Goal: Task Accomplishment & Management: Manage account settings

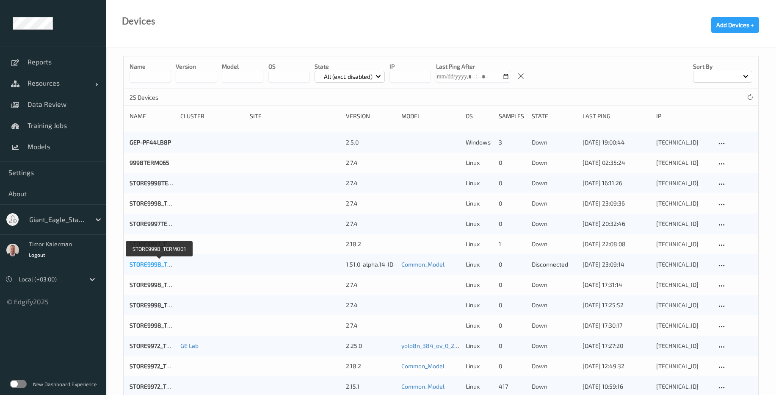
click at [153, 263] on link "STORE9998_TERM001" at bounding box center [159, 263] width 59 height 7
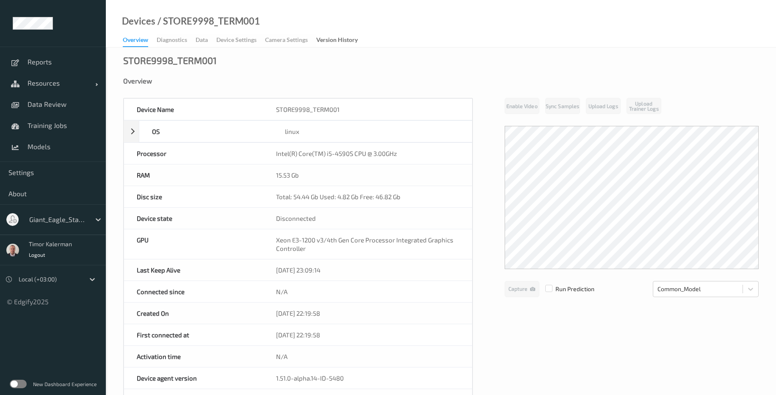
click at [298, 207] on div "Disconnected" at bounding box center [367, 217] width 209 height 21
click at [56, 84] on span "Resources" at bounding box center [62, 83] width 68 height 8
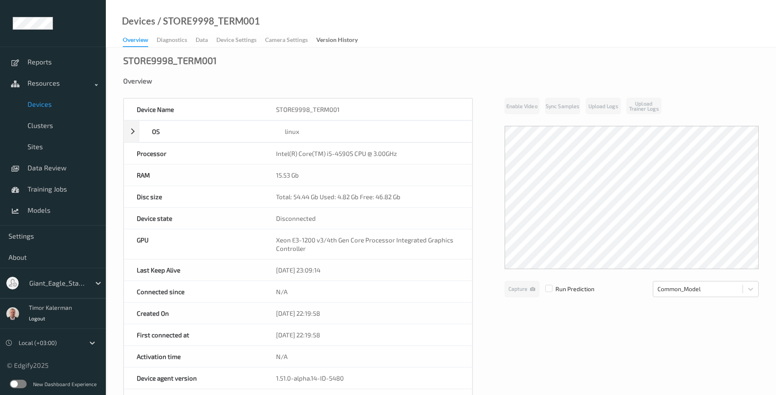
click at [71, 280] on div at bounding box center [57, 283] width 57 height 10
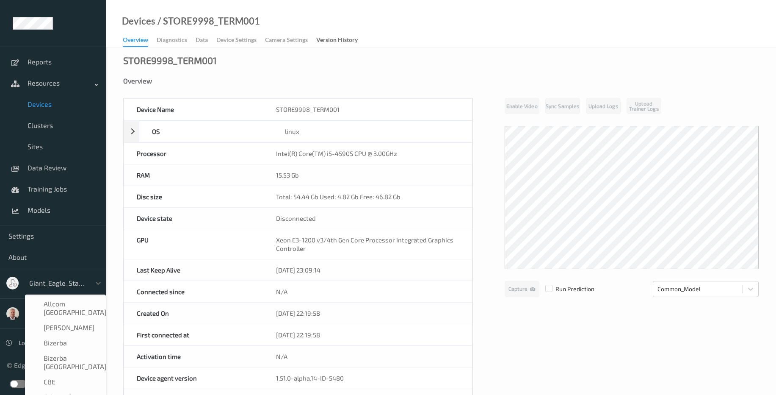
scroll to position [108, 0]
type input "sa"
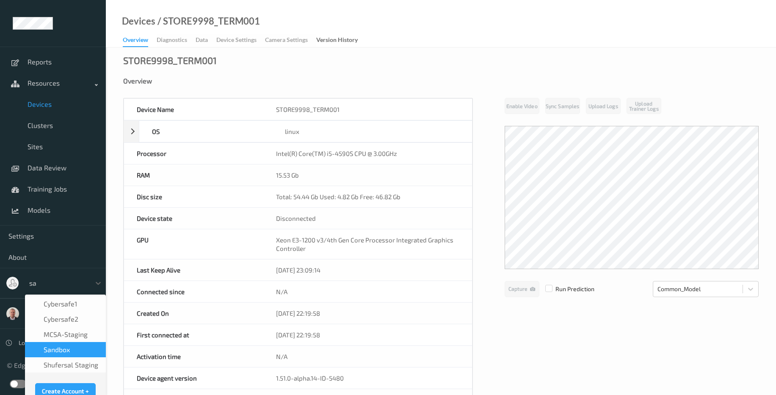
click at [72, 353] on div "sandbox" at bounding box center [65, 349] width 71 height 8
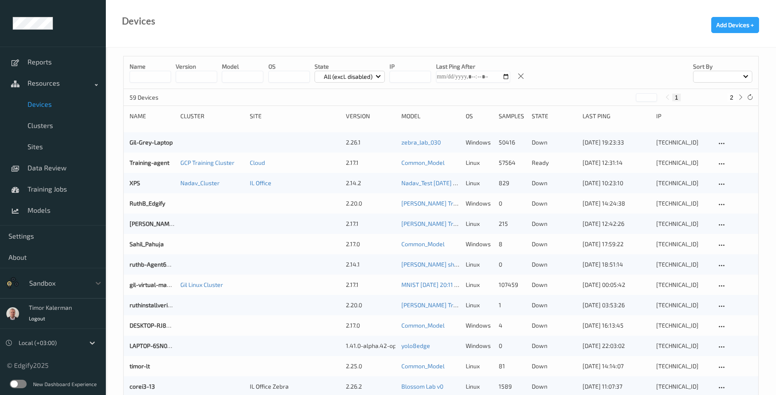
click at [146, 74] on input at bounding box center [150, 77] width 41 height 12
click at [140, 386] on link "corei3-13" at bounding box center [142, 385] width 25 height 7
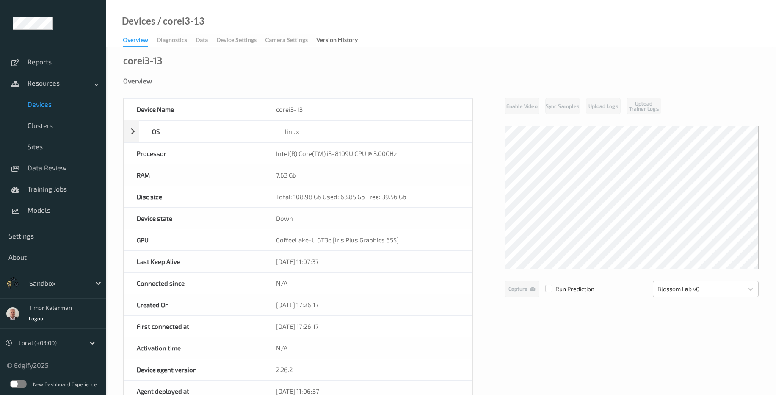
click at [263, 58] on div "corei3-13 Overview Device Name corei3-13 OS linux Platform debian Platform Vers…" at bounding box center [441, 380] width 670 height 667
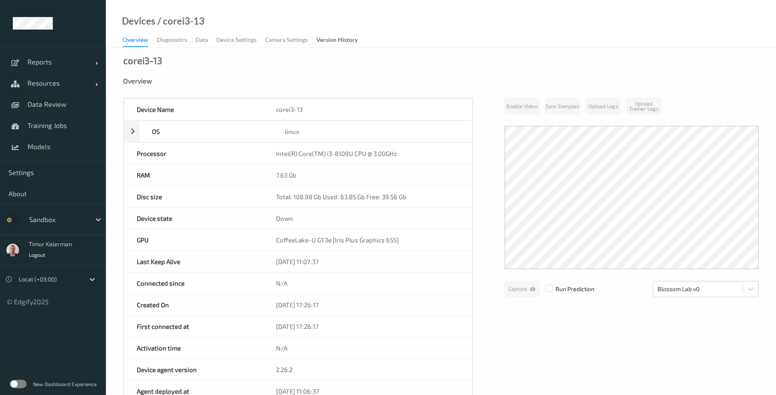
click at [249, 32] on div "Devices / corei3-13 Overview Diagnostics Data Device Settings Camera Settings V…" at bounding box center [441, 23] width 670 height 47
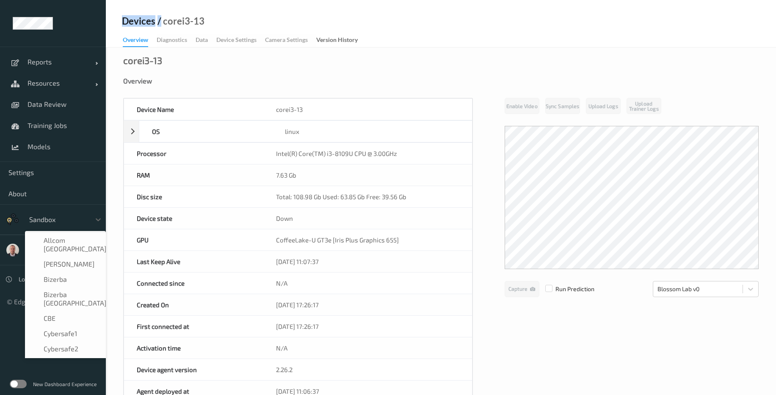
click at [69, 215] on div at bounding box center [57, 219] width 57 height 10
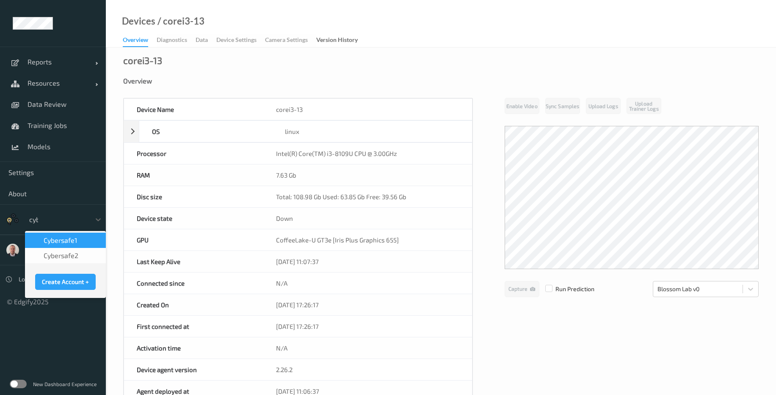
type input "cybe"
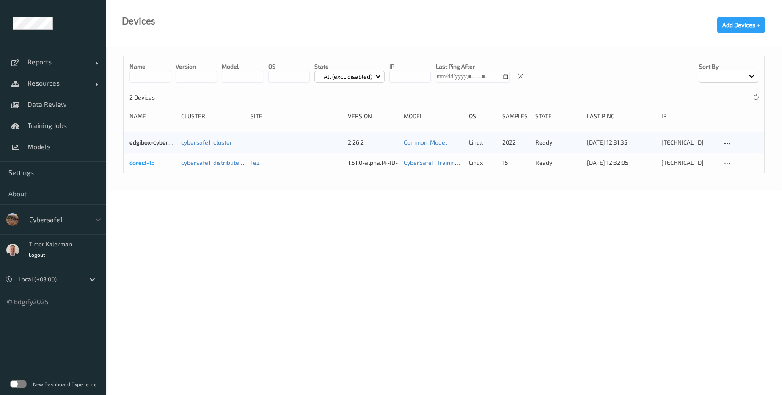
click at [138, 163] on link "corei3-13" at bounding box center [142, 162] width 25 height 7
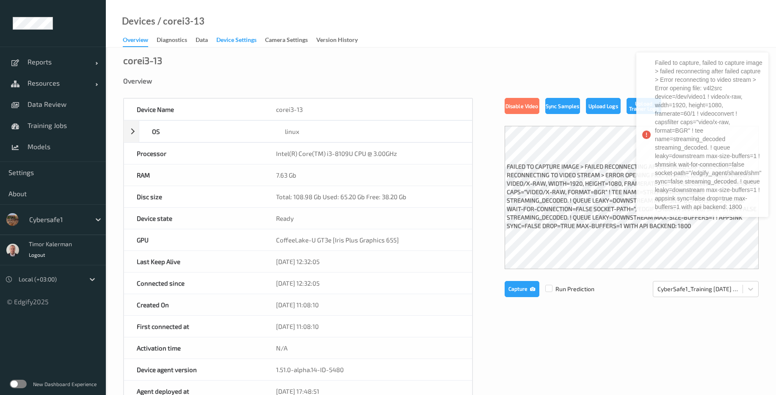
click at [232, 40] on div "Device Settings" at bounding box center [236, 41] width 40 height 11
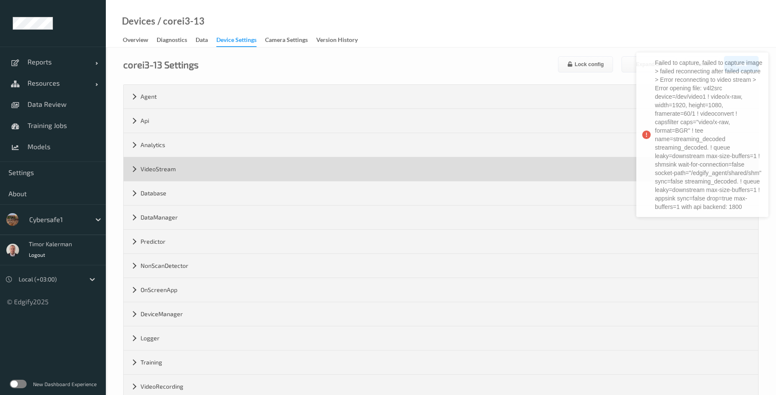
click at [161, 166] on div "VideoStream" at bounding box center [441, 169] width 635 height 24
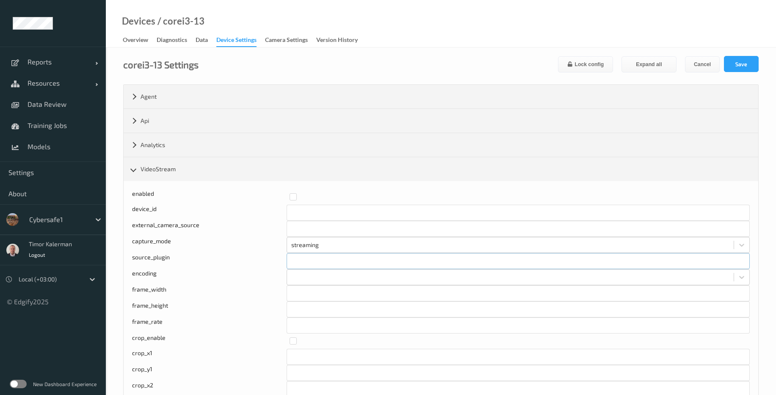
click at [310, 259] on input "text" at bounding box center [518, 261] width 463 height 16
type input "tcamsrc"
click at [304, 279] on div at bounding box center [510, 277] width 438 height 10
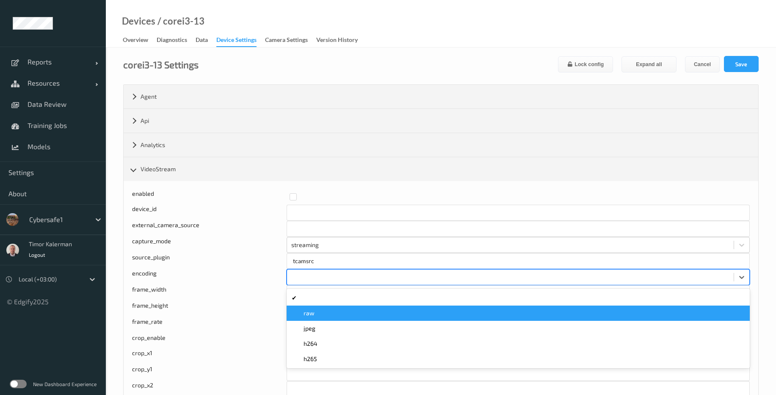
click at [320, 315] on div "raw" at bounding box center [518, 313] width 453 height 8
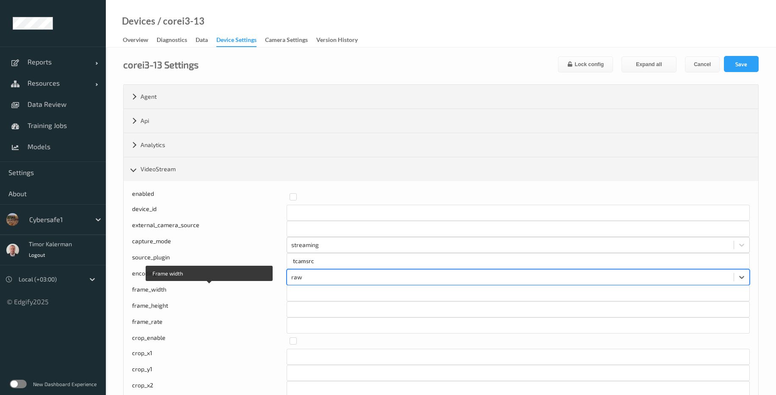
click at [221, 288] on div "frame_width" at bounding box center [209, 293] width 155 height 16
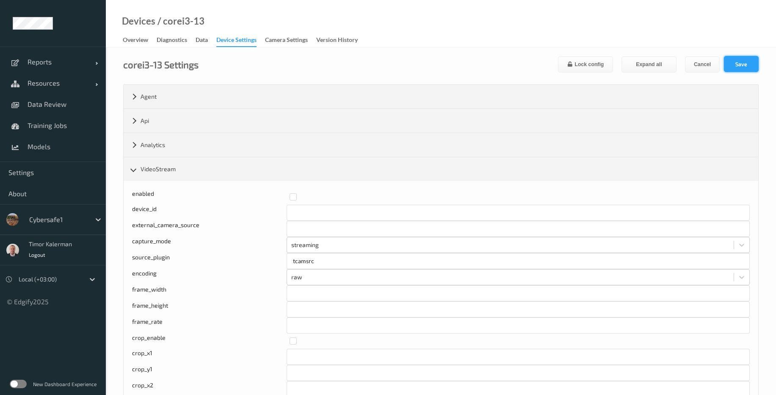
click at [733, 68] on button "Save" at bounding box center [741, 64] width 35 height 16
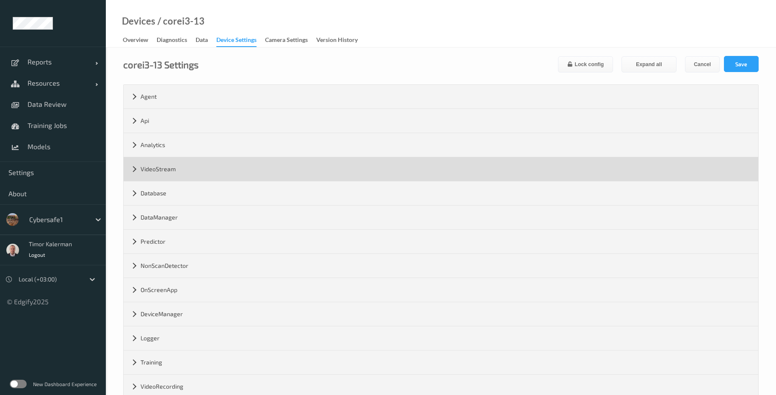
click at [166, 163] on div "VideoStream" at bounding box center [441, 169] width 635 height 24
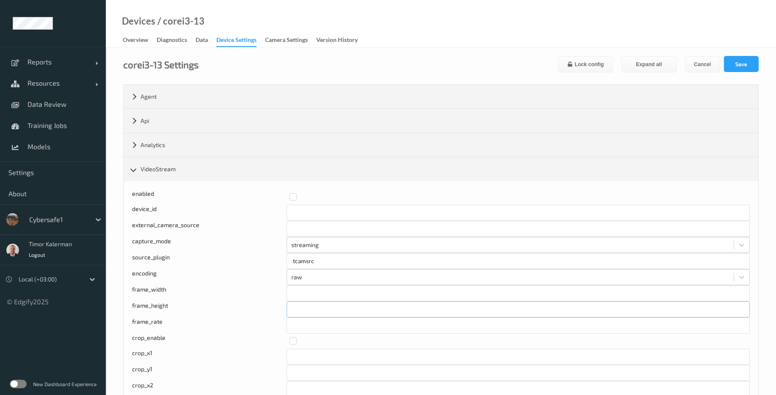
click at [314, 313] on input "****" at bounding box center [518, 309] width 463 height 16
click at [310, 332] on input "**" at bounding box center [518, 325] width 463 height 16
type input "**"
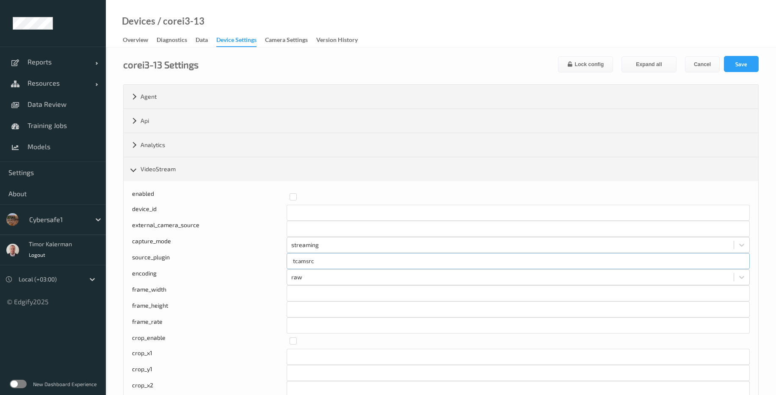
click at [323, 262] on input "tcamsrc" at bounding box center [518, 261] width 463 height 16
click at [324, 221] on input "text" at bounding box center [518, 229] width 463 height 16
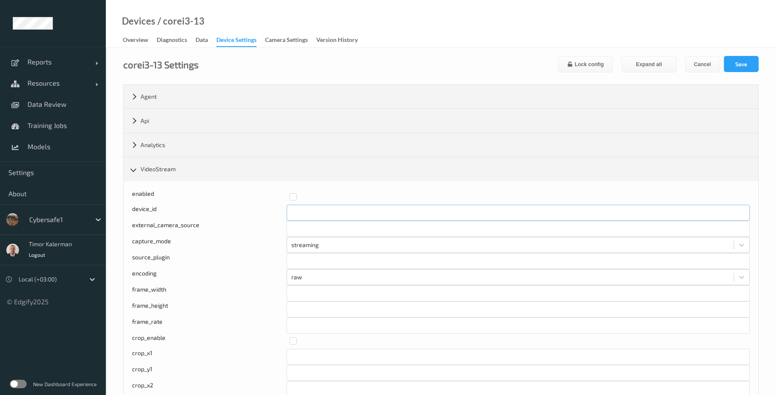
click at [328, 212] on input "*" at bounding box center [518, 212] width 463 height 16
type input "*"
click at [749, 67] on button "Save" at bounding box center [741, 64] width 35 height 16
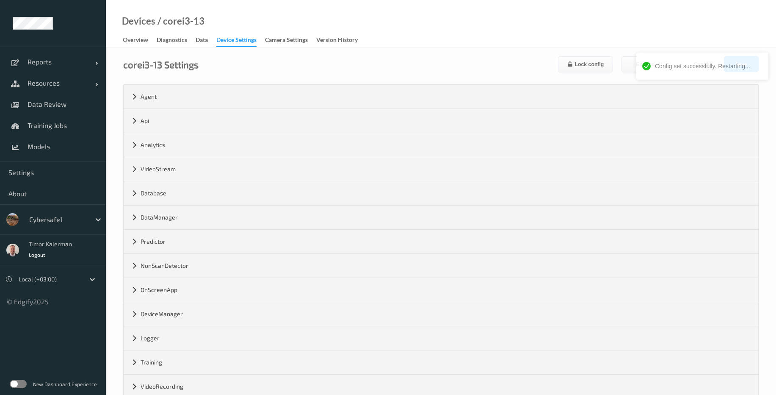
click at [17, 389] on div "New Dashboard Experience" at bounding box center [53, 384] width 106 height 22
click at [19, 382] on label at bounding box center [18, 383] width 17 height 8
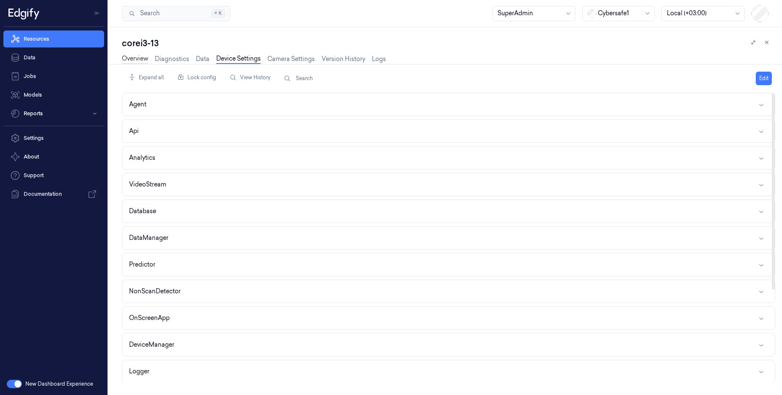
click at [138, 62] on link "Overview" at bounding box center [135, 59] width 26 height 10
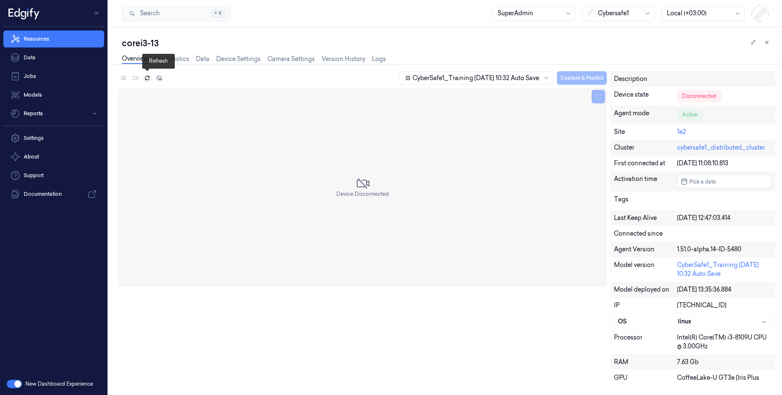
click at [148, 80] on icon at bounding box center [147, 78] width 6 height 6
click at [147, 80] on icon at bounding box center [147, 78] width 6 height 6
click at [258, 59] on link "Device Settings" at bounding box center [238, 59] width 44 height 10
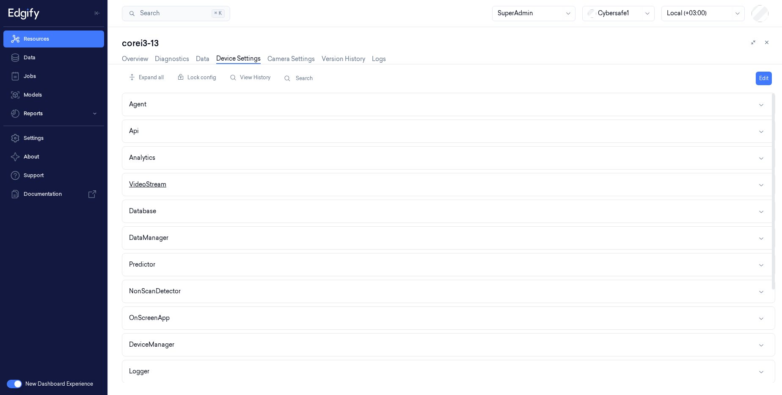
click at [215, 188] on button "VideoStream" at bounding box center [448, 184] width 653 height 22
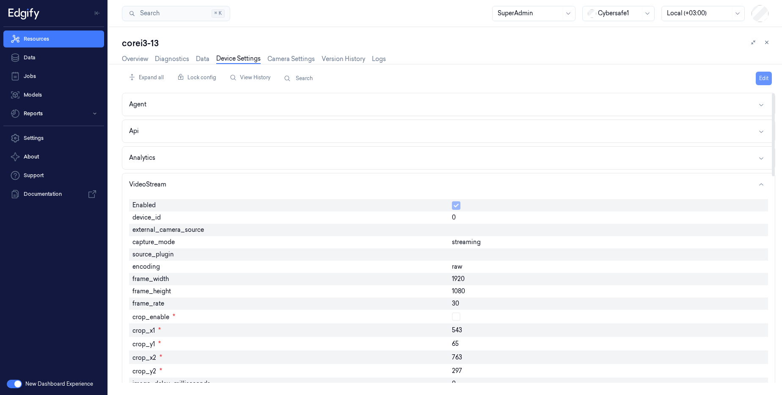
click at [762, 75] on button "Edit" at bounding box center [764, 79] width 16 height 14
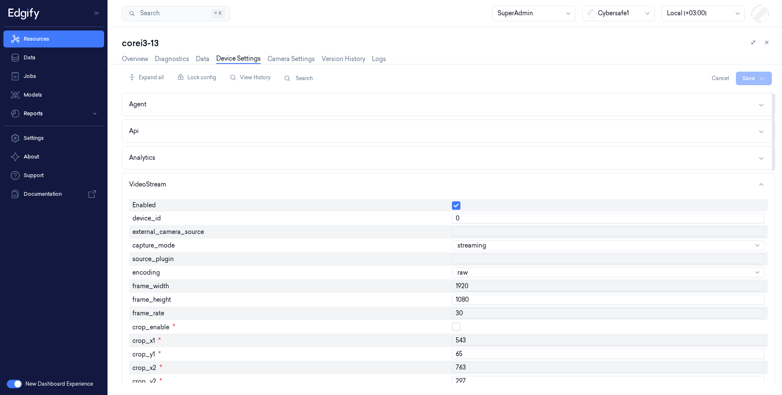
click at [483, 315] on input "30" at bounding box center [608, 313] width 313 height 10
type input "60"
click at [744, 79] on html "Resources Data Jobs Models Reports Settings About Support Documentation New Das…" at bounding box center [391, 197] width 782 height 395
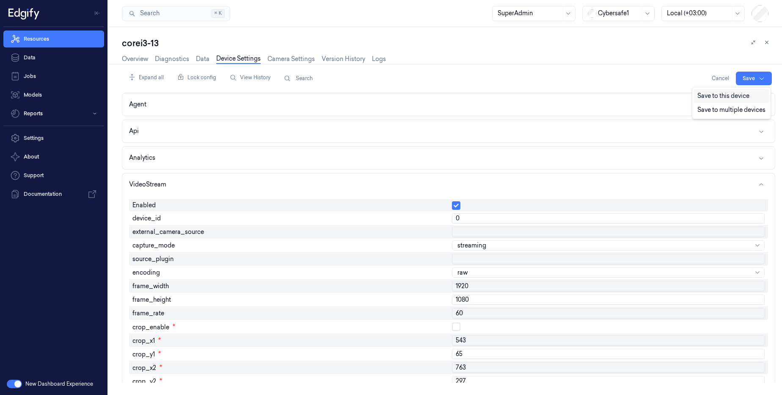
click at [715, 97] on div "Save to this device" at bounding box center [731, 96] width 75 height 14
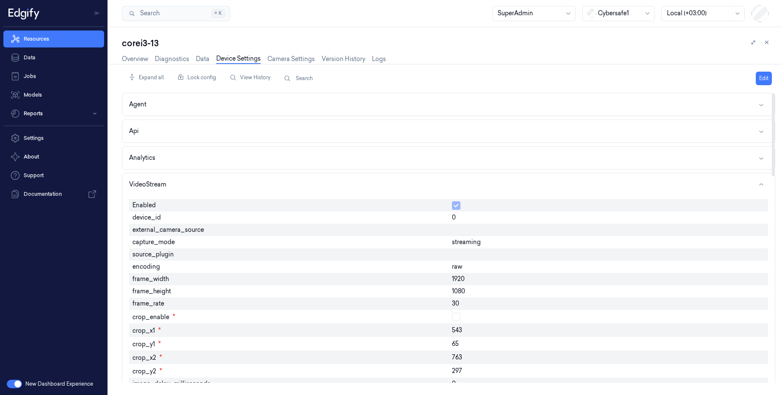
click at [137, 64] on div "Expand all Lock config View History Search Edit Agent Api Analytics VideoStream…" at bounding box center [449, 229] width 654 height 331
click at [140, 60] on link "Overview" at bounding box center [135, 59] width 26 height 10
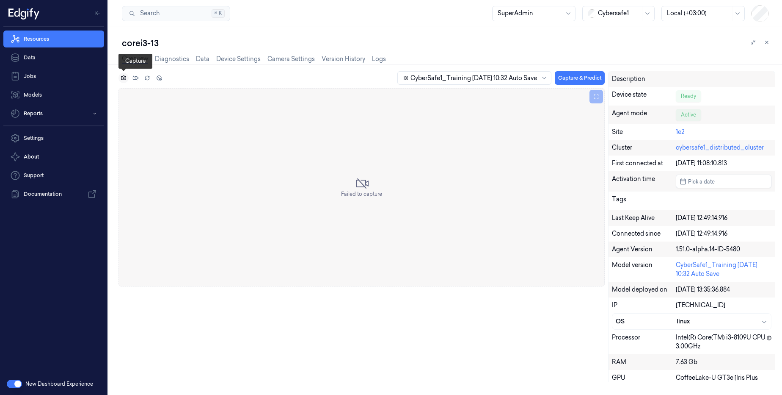
click at [121, 80] on icon at bounding box center [124, 78] width 6 height 6
click at [245, 58] on link "Device Settings" at bounding box center [238, 59] width 44 height 10
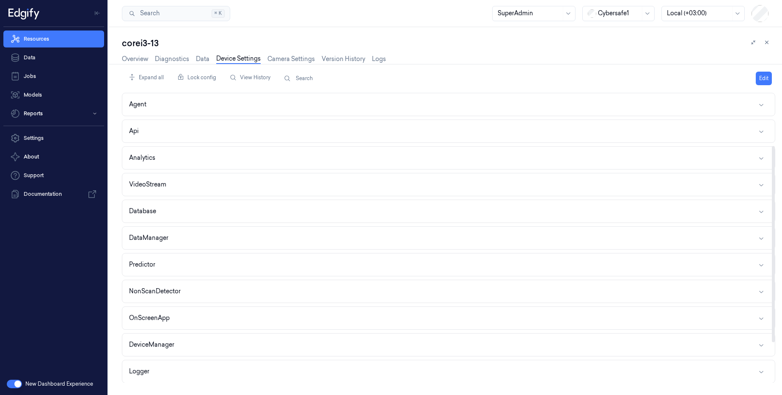
scroll to position [137, 0]
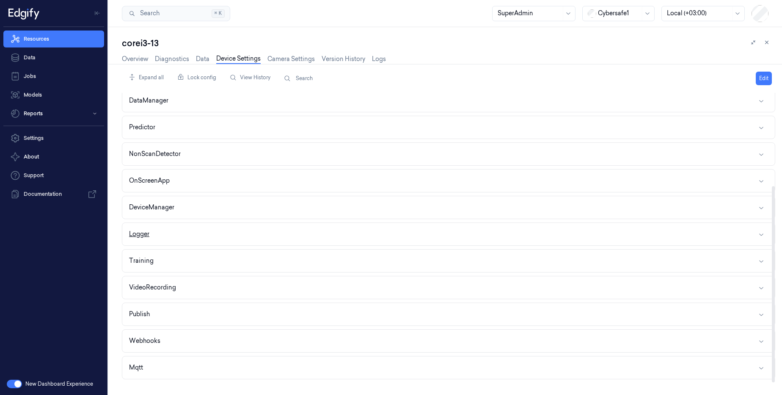
click at [176, 227] on button "Logger" at bounding box center [448, 234] width 653 height 22
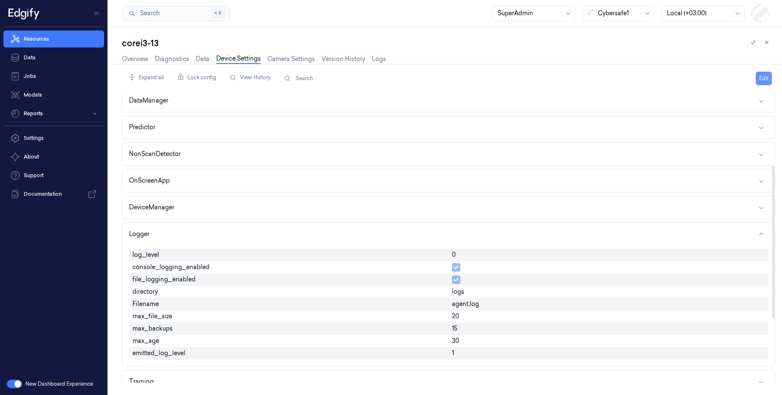
click at [764, 78] on button "Edit" at bounding box center [764, 79] width 16 height 14
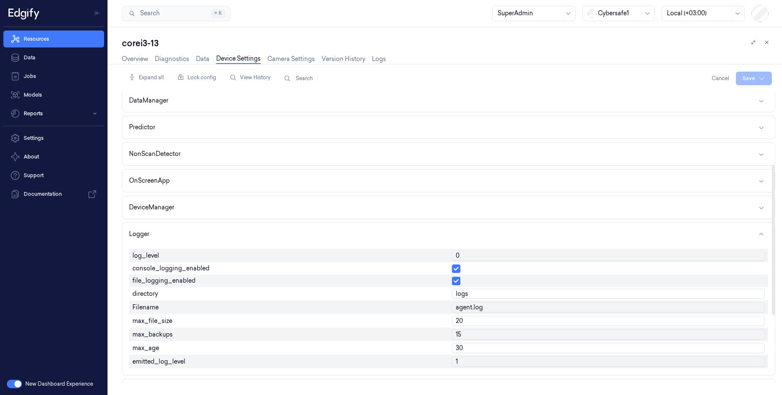
drag, startPoint x: 477, startPoint y: 256, endPoint x: 432, endPoint y: 256, distance: 44.5
click at [432, 256] on div "log_level 0 console_logging_enabled file_logging_enabled directory logs Filenam…" at bounding box center [448, 308] width 639 height 126
type input "1"
click at [751, 80] on html "Resources Data Jobs Models Reports Settings About Support Documentation New Das…" at bounding box center [391, 197] width 782 height 395
click at [732, 94] on div "Save to this device" at bounding box center [731, 96] width 75 height 14
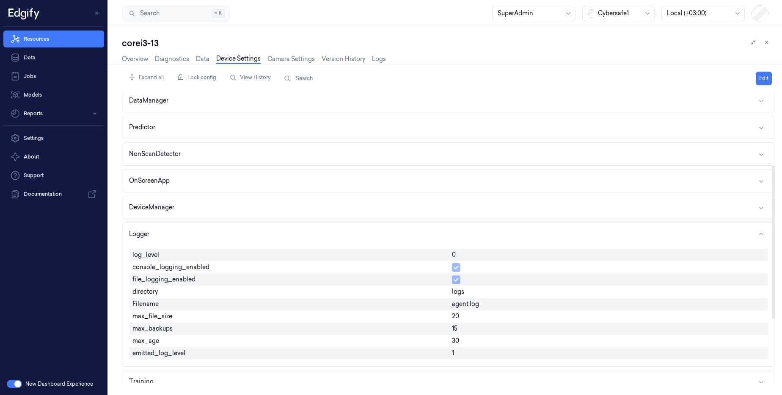
click at [138, 54] on div "Overview Diagnostics Data Device Settings Camera Settings Version History Logs" at bounding box center [254, 59] width 264 height 10
click at [138, 62] on link "Overview" at bounding box center [135, 59] width 26 height 10
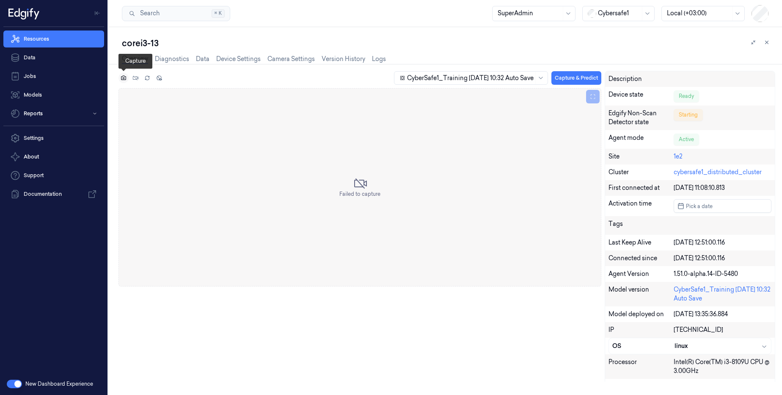
click at [127, 78] on button at bounding box center [124, 78] width 10 height 10
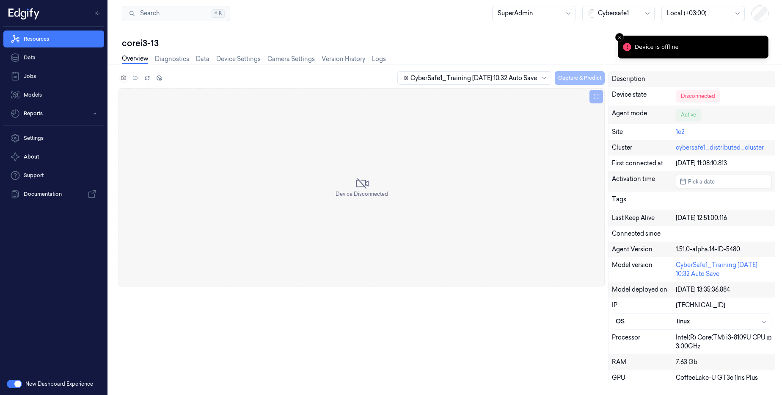
click at [127, 78] on div "CyberSafe1_Training 2025-08-12 10:32 Auto Save Capture & Predict" at bounding box center [362, 79] width 486 height 17
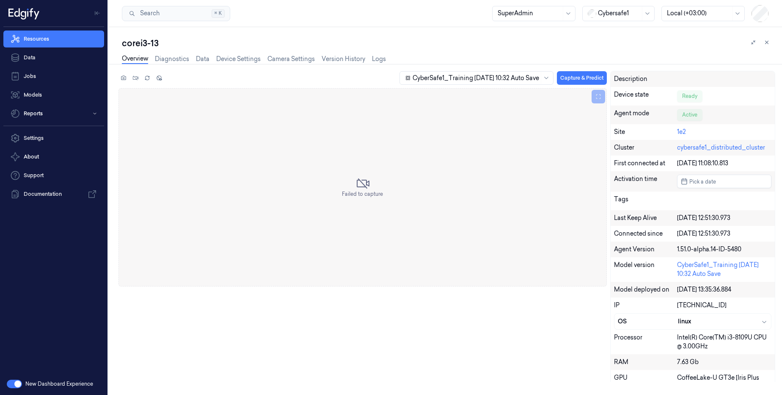
click at [241, 53] on div "Overview Diagnostics Data Device Settings Camera Settings Version History Logs" at bounding box center [254, 60] width 264 height 22
click at [240, 60] on link "Device Settings" at bounding box center [238, 59] width 44 height 10
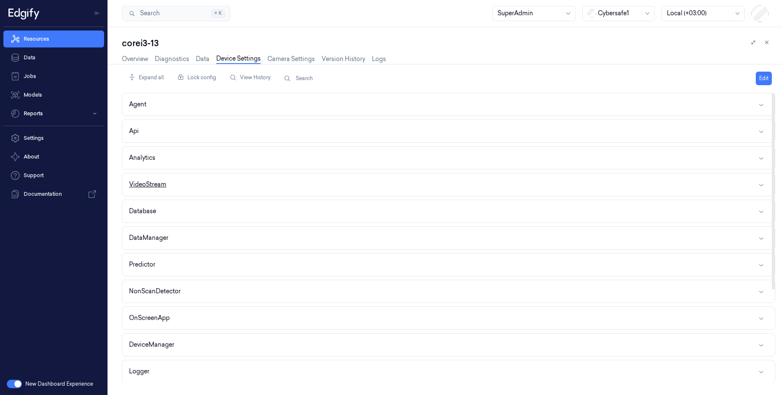
click at [185, 180] on button "VideoStream" at bounding box center [448, 184] width 653 height 22
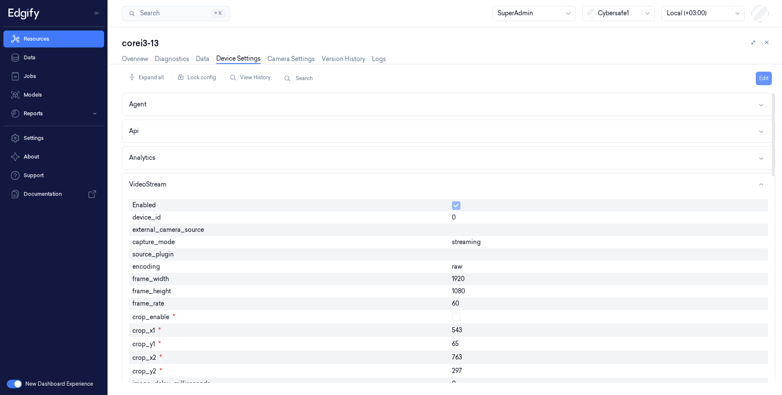
click at [765, 80] on button "Edit" at bounding box center [764, 79] width 16 height 14
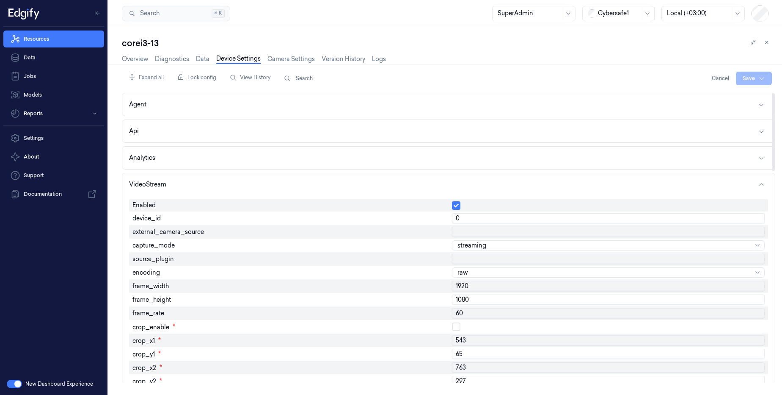
drag, startPoint x: 478, startPoint y: 218, endPoint x: 444, endPoint y: 218, distance: 33.4
type input "1"
click at [750, 77] on html "Resources Data Jobs Models Reports Settings About Support Documentation New Das…" at bounding box center [391, 197] width 782 height 395
click at [729, 93] on div "Save to this device" at bounding box center [731, 96] width 75 height 14
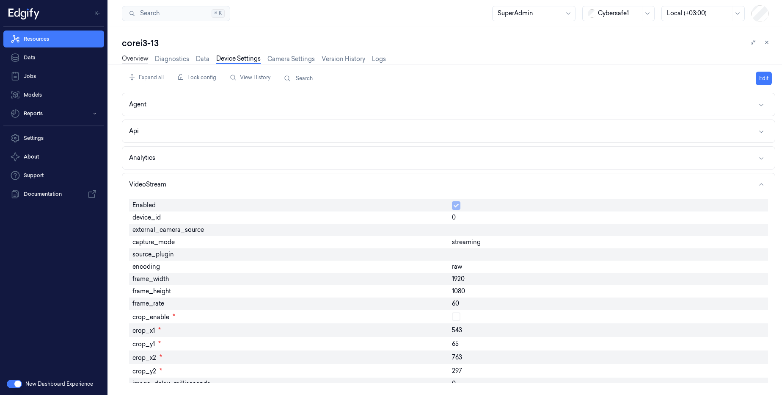
click at [141, 60] on link "Overview" at bounding box center [135, 59] width 26 height 10
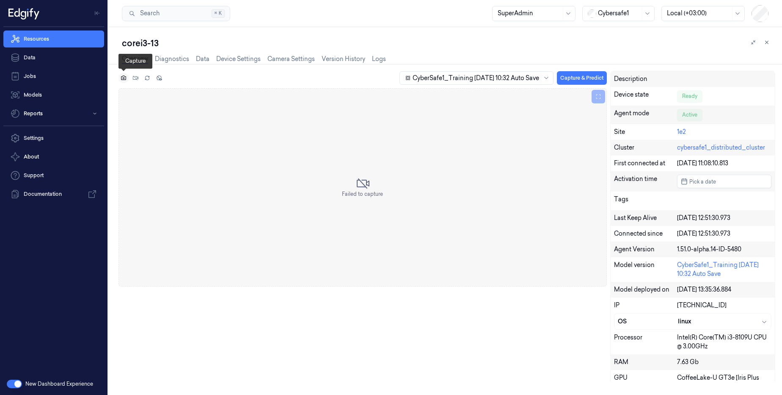
click at [123, 78] on icon at bounding box center [124, 78] width 6 height 6
click at [123, 81] on button at bounding box center [124, 78] width 10 height 10
click at [282, 59] on link "Camera Settings" at bounding box center [291, 59] width 47 height 10
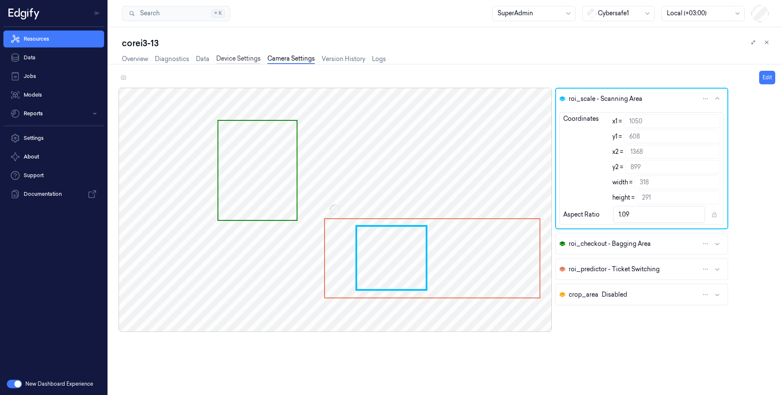
click at [248, 62] on link "Device Settings" at bounding box center [238, 59] width 44 height 10
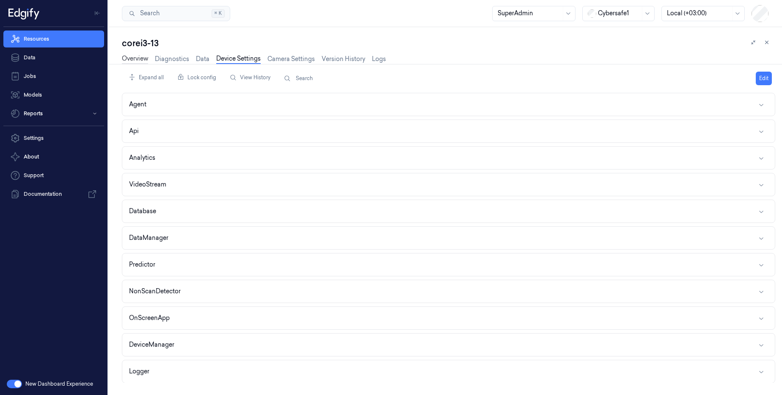
click at [134, 61] on link "Overview" at bounding box center [135, 59] width 26 height 10
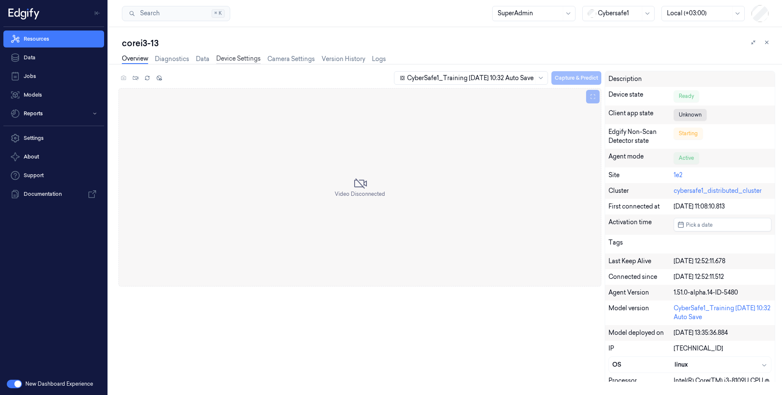
click at [233, 59] on link "Device Settings" at bounding box center [238, 59] width 44 height 10
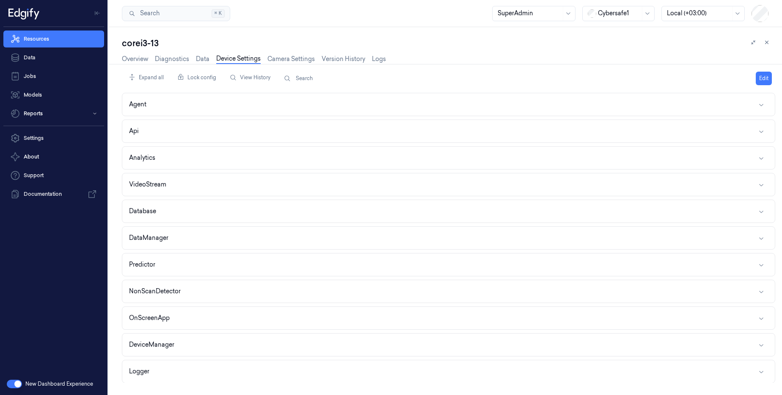
click at [140, 64] on div "Overview Diagnostics Data Device Settings Camera Settings Version History Logs" at bounding box center [254, 59] width 264 height 10
click at [144, 60] on link "Overview" at bounding box center [135, 59] width 26 height 10
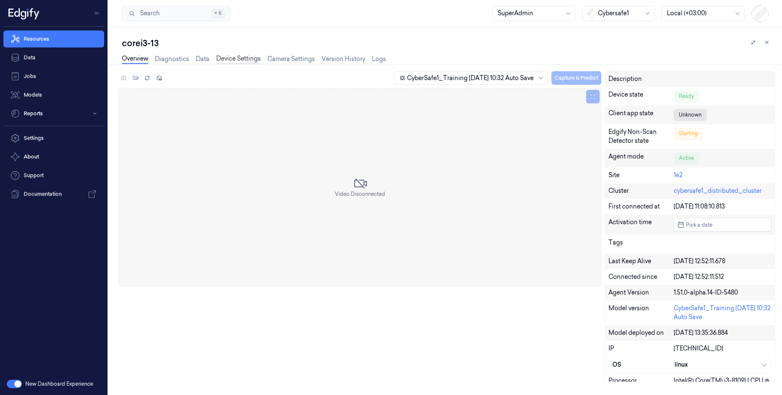
click at [243, 62] on link "Device Settings" at bounding box center [238, 59] width 44 height 10
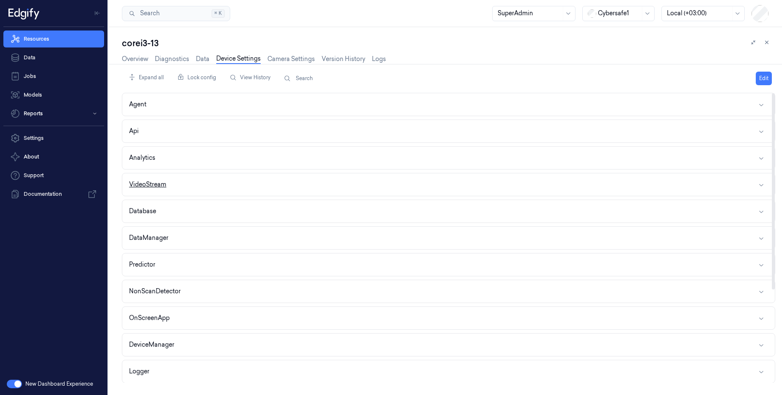
click at [169, 194] on button "VideoStream" at bounding box center [448, 184] width 653 height 22
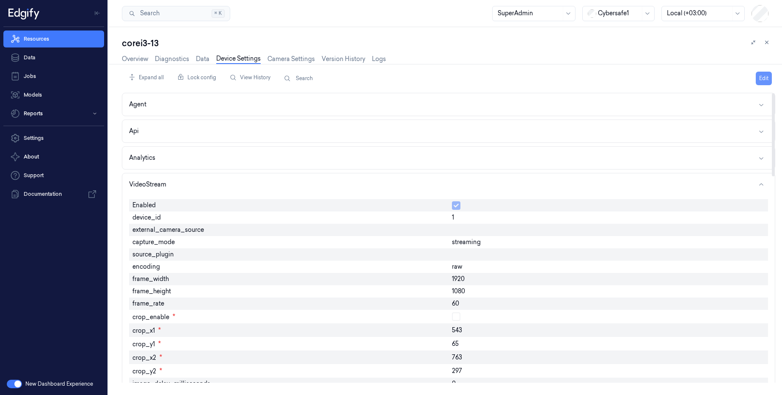
click at [764, 77] on button "Edit" at bounding box center [764, 79] width 16 height 14
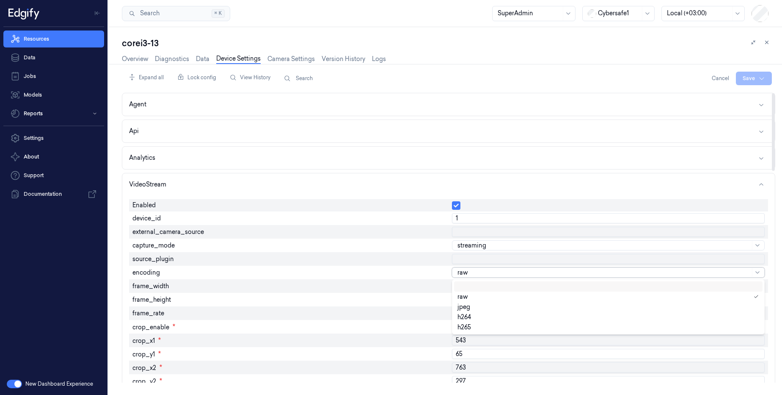
click at [475, 273] on div at bounding box center [604, 272] width 293 height 9
click at [471, 310] on div "jpeg" at bounding box center [608, 306] width 309 height 10
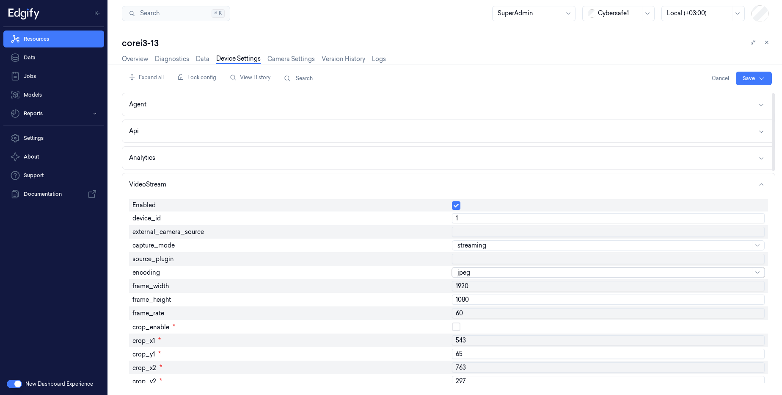
click at [470, 308] on input "60" at bounding box center [608, 313] width 313 height 10
type input "30"
click at [748, 81] on html "Resources Data Jobs Models Reports Settings About Support Documentation New Das…" at bounding box center [391, 197] width 782 height 395
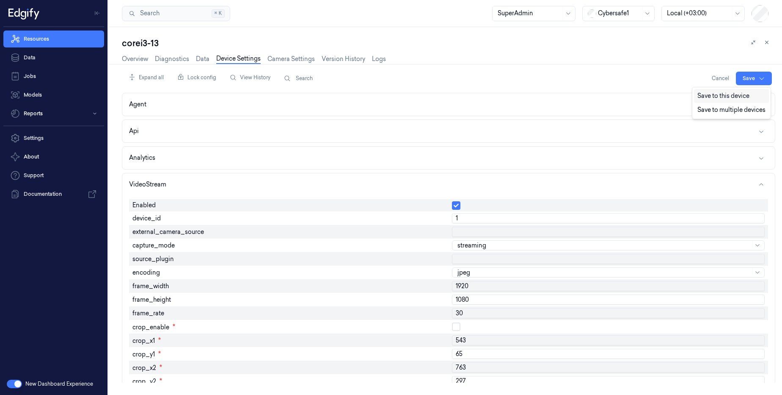
click at [728, 98] on div "Save to this device" at bounding box center [731, 96] width 75 height 14
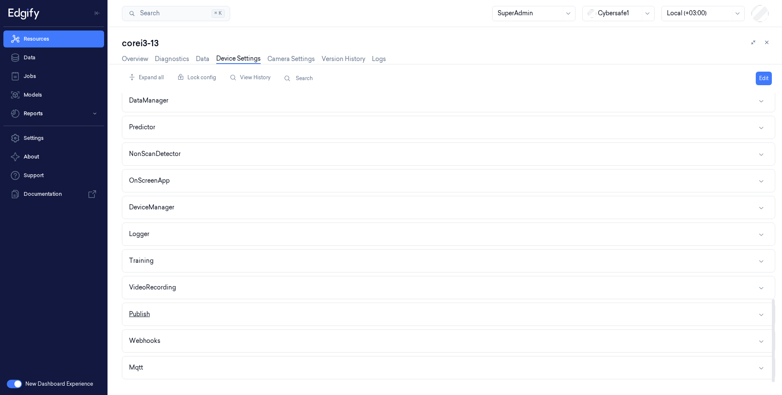
scroll to position [514, 0]
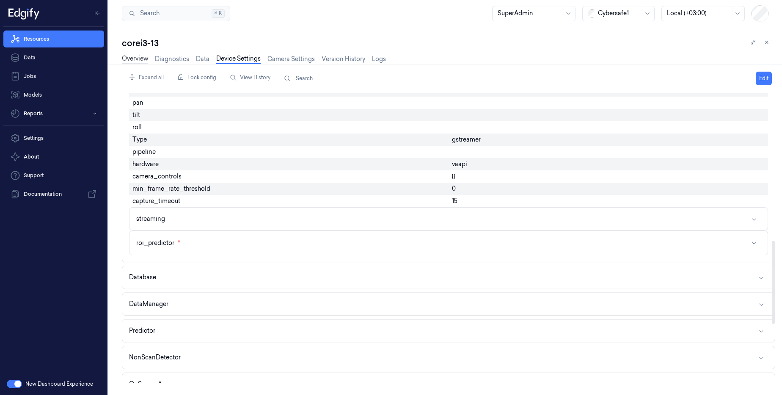
click at [141, 60] on link "Overview" at bounding box center [135, 59] width 26 height 10
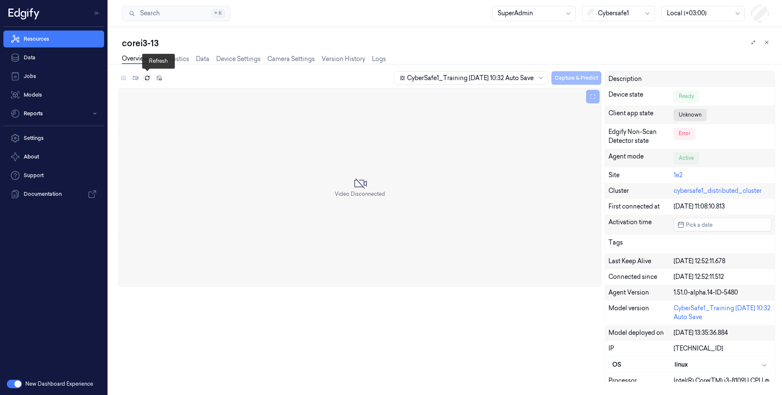
click at [147, 79] on icon at bounding box center [147, 78] width 6 height 6
click at [227, 58] on link "Device Settings" at bounding box center [238, 59] width 44 height 10
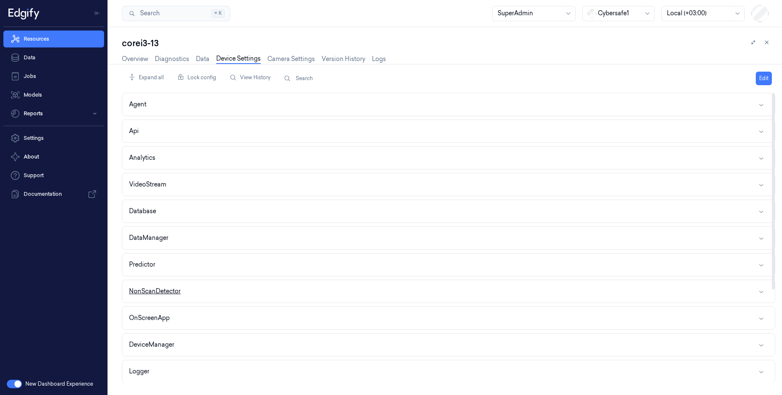
click at [178, 297] on button "NonScanDetector" at bounding box center [448, 291] width 653 height 22
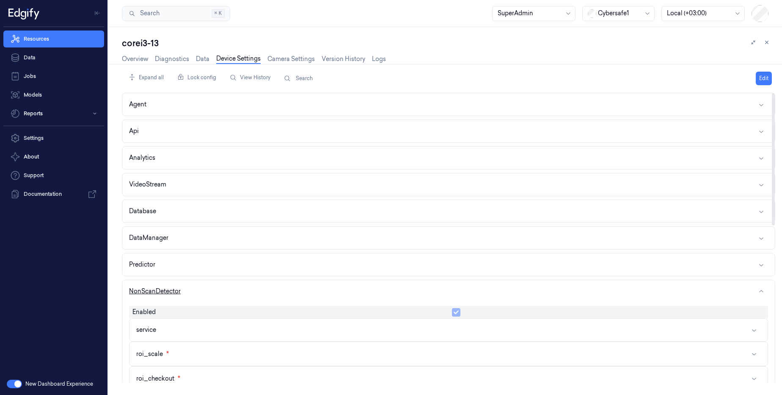
click at [184, 292] on button "NonScanDetector" at bounding box center [448, 291] width 653 height 22
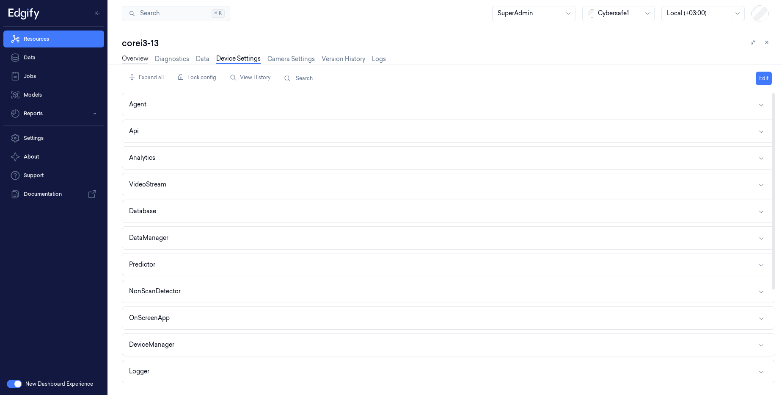
click at [136, 61] on link "Overview" at bounding box center [135, 59] width 26 height 10
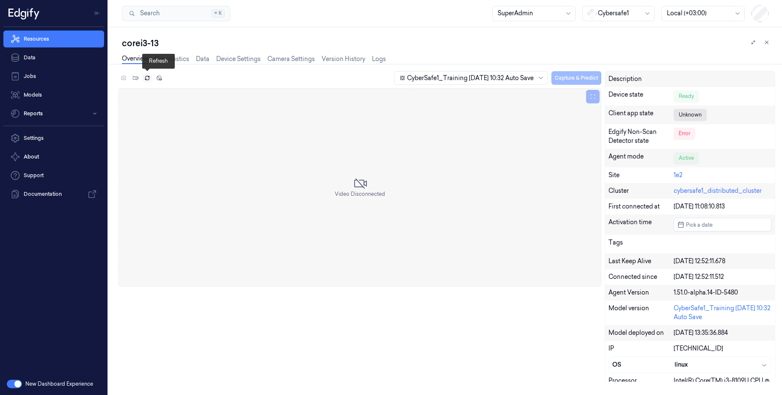
click at [144, 79] on button at bounding box center [147, 78] width 10 height 10
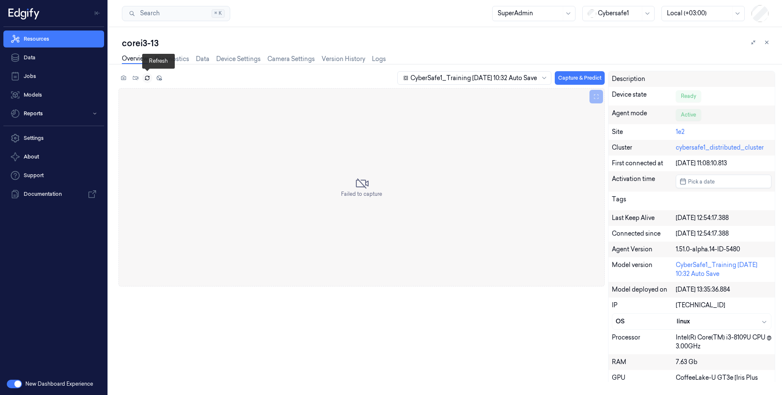
click at [144, 80] on icon at bounding box center [147, 78] width 6 height 6
click at [146, 78] on icon at bounding box center [147, 78] width 6 height 6
click at [125, 80] on icon at bounding box center [124, 78] width 6 height 6
click at [241, 60] on link "Device Settings" at bounding box center [238, 59] width 44 height 10
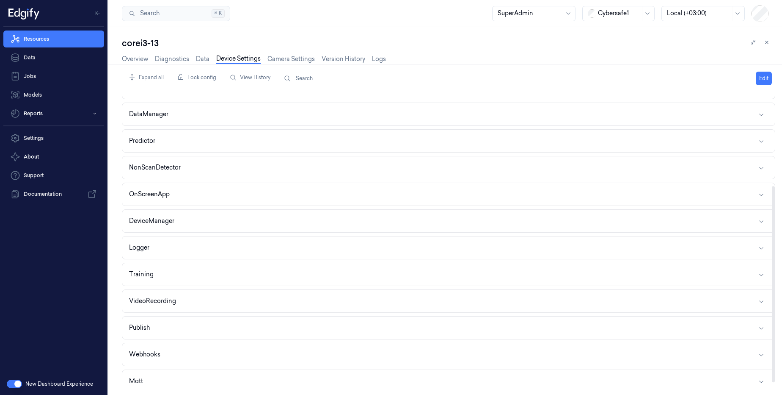
scroll to position [137, 0]
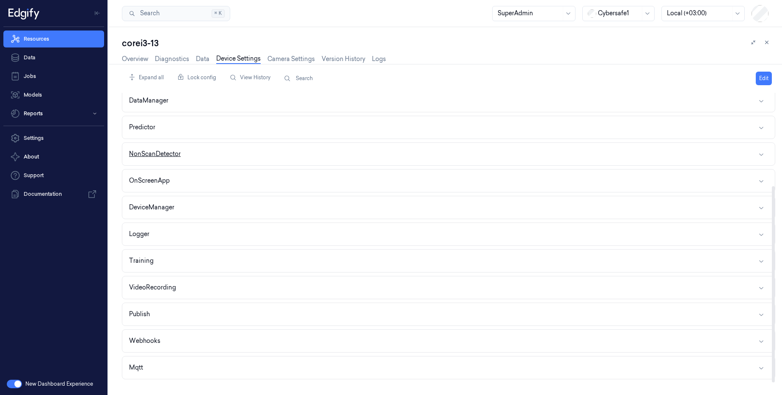
click at [194, 161] on button "NonScanDetector" at bounding box center [448, 154] width 653 height 22
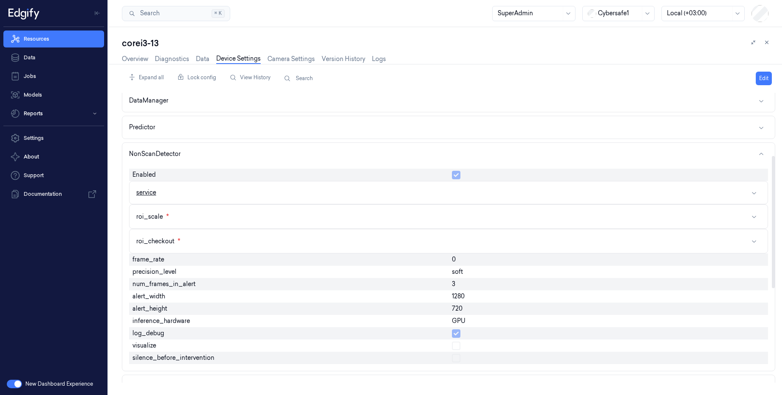
click at [286, 192] on button "service" at bounding box center [449, 192] width 638 height 22
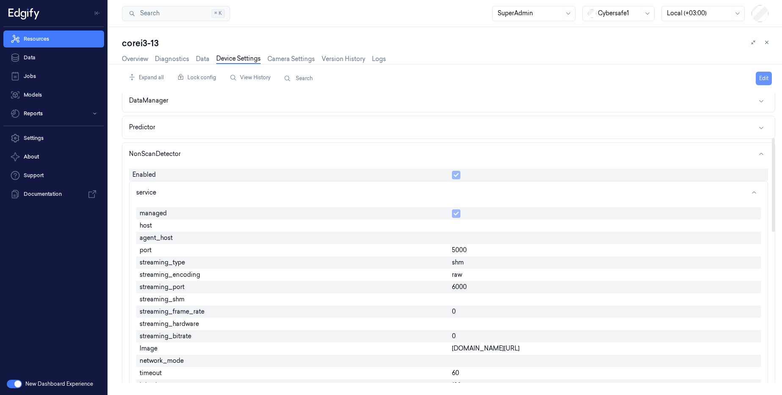
click at [761, 80] on button "Edit" at bounding box center [764, 79] width 16 height 14
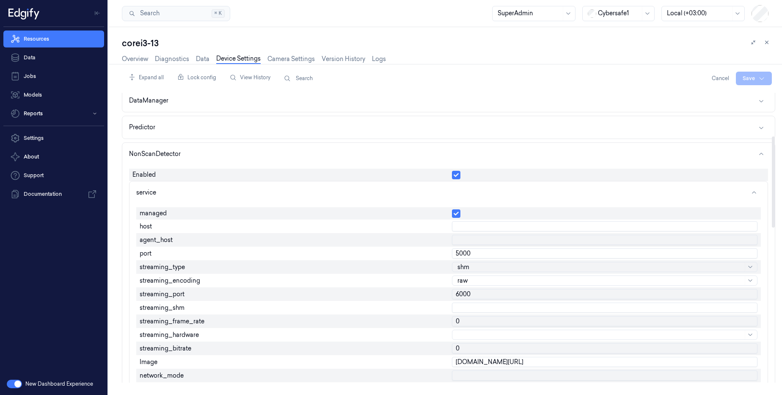
click at [482, 282] on div at bounding box center [601, 280] width 286 height 9
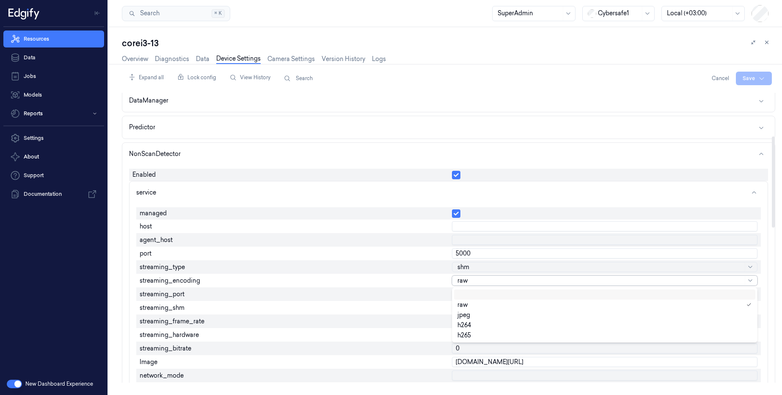
click at [432, 278] on div "streaming_encoding" at bounding box center [292, 281] width 312 height 14
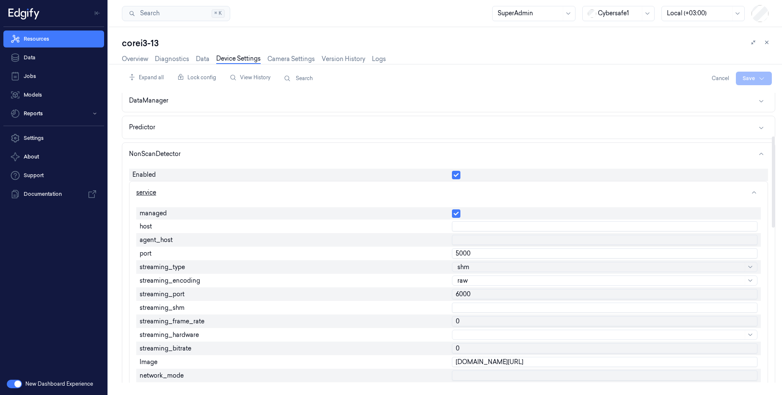
click at [460, 185] on button "service" at bounding box center [449, 192] width 638 height 22
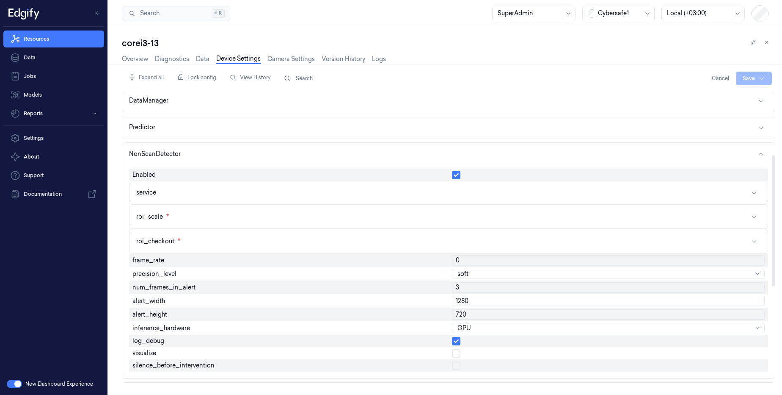
click at [459, 178] on button "button" at bounding box center [456, 175] width 8 height 8
click at [747, 77] on html "Resources Data Jobs Models Reports Settings About Support Documentation New Das…" at bounding box center [391, 197] width 782 height 395
click at [725, 99] on div "Save to this device" at bounding box center [731, 96] width 75 height 14
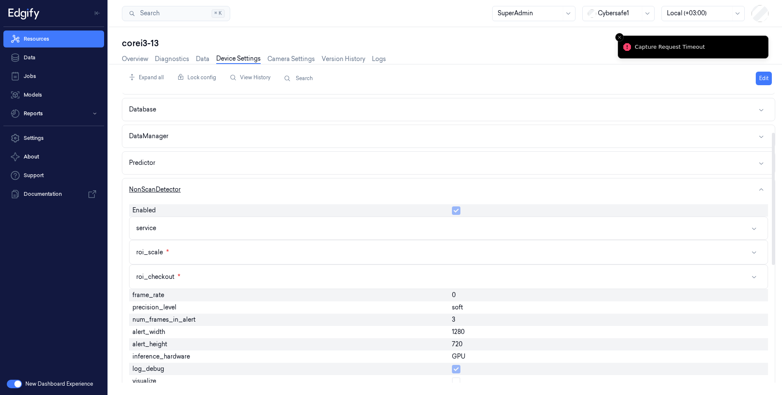
scroll to position [86, 0]
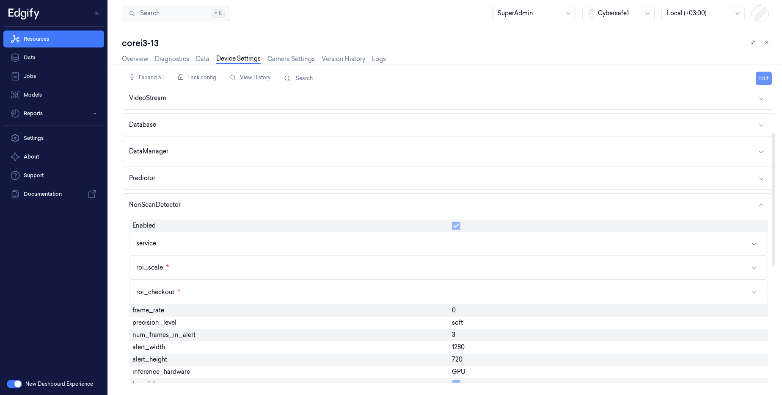
click at [759, 80] on button "Edit" at bounding box center [764, 79] width 16 height 14
click at [714, 77] on button "Cancel" at bounding box center [721, 79] width 24 height 14
click at [133, 62] on link "Overview" at bounding box center [135, 59] width 26 height 10
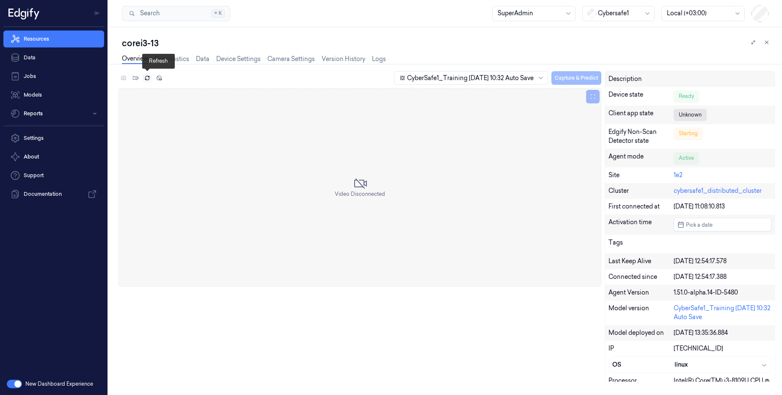
click at [150, 77] on icon at bounding box center [147, 78] width 6 height 6
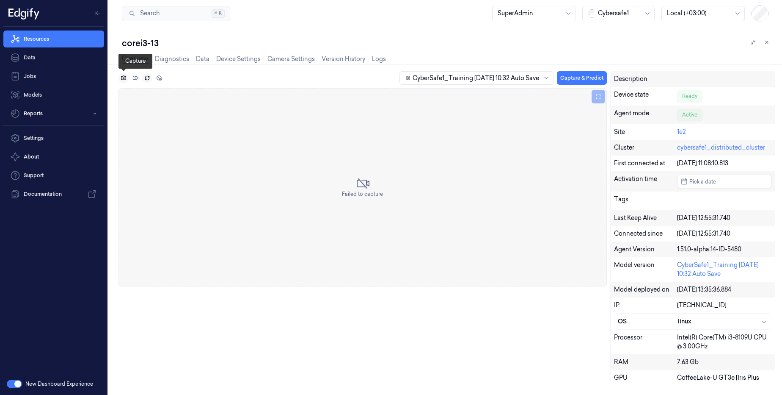
click at [123, 79] on icon at bounding box center [123, 77] width 5 height 5
click at [124, 78] on div "CyberSafe1_Training 2025-08-12 10:32 Auto Save Capture & Predict" at bounding box center [364, 79] width 490 height 17
